Goal: Find specific page/section: Find specific page/section

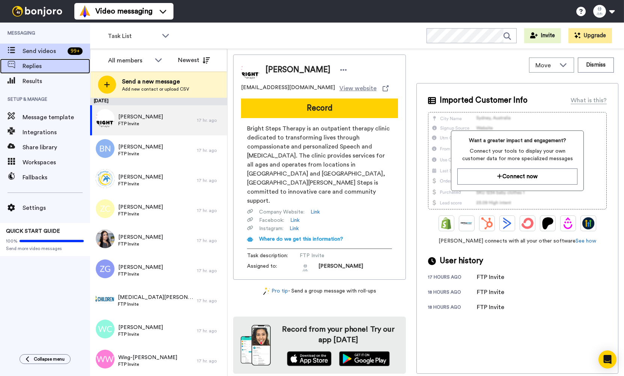
click at [40, 65] on span "Replies" at bounding box center [57, 66] width 68 height 9
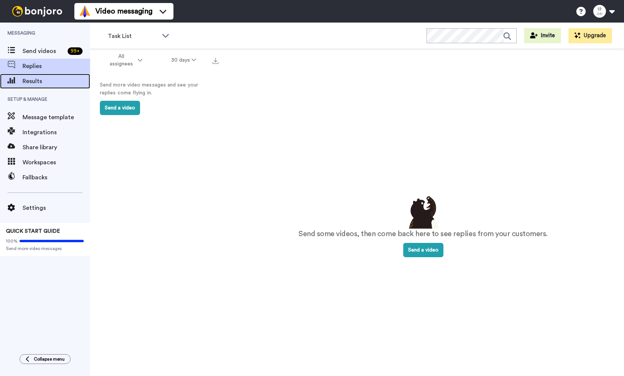
click at [45, 80] on span "Results" at bounding box center [57, 81] width 68 height 9
